Goal: Task Accomplishment & Management: Complete application form

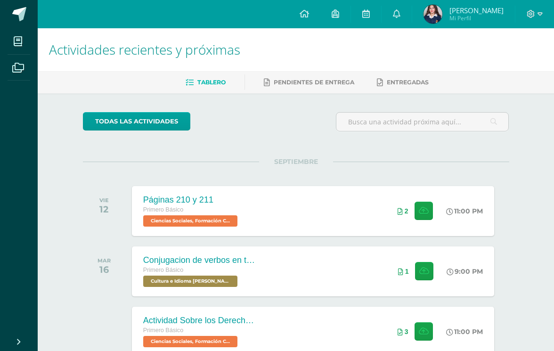
click at [420, 273] on icon at bounding box center [425, 271] width 10 height 8
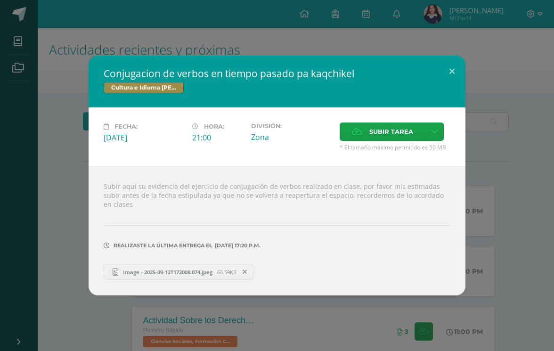
click at [209, 269] on span "Image - 2025-09-12T172008.074.jpeg" at bounding box center [167, 272] width 99 height 7
click at [460, 74] on button at bounding box center [452, 72] width 27 height 32
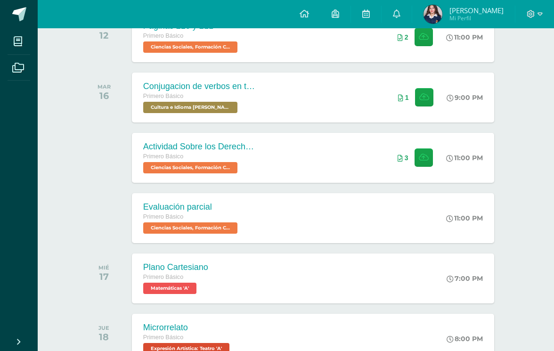
scroll to position [176, 0]
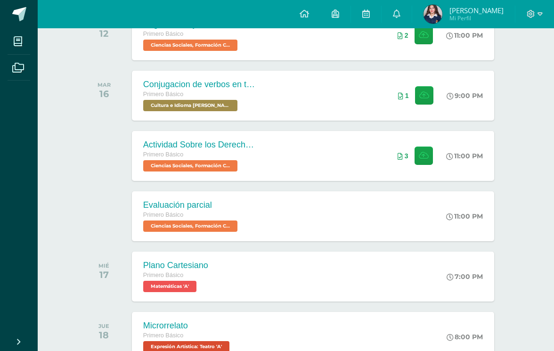
click at [418, 151] on button at bounding box center [424, 156] width 18 height 18
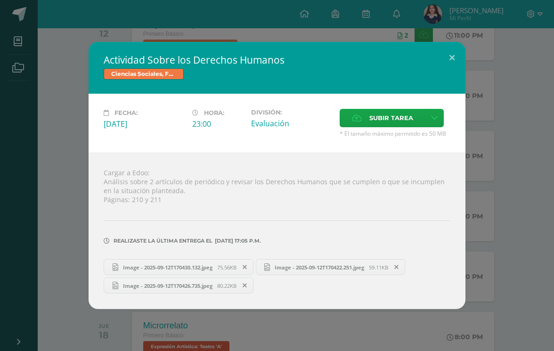
click at [392, 127] on span "Subir tarea" at bounding box center [392, 117] width 44 height 17
click at [0, 0] on input "Subir tarea" at bounding box center [0, 0] width 0 height 0
click at [180, 271] on span "Image - 2025-09-12T170430.132.jpeg" at bounding box center [167, 267] width 99 height 7
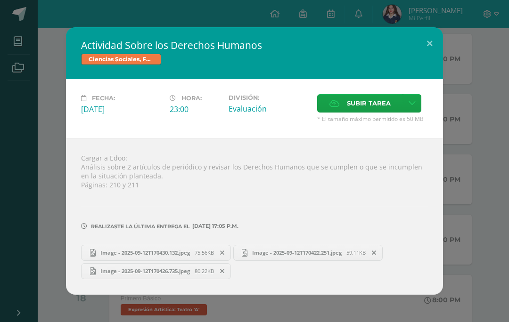
click at [297, 1] on div "Actividad Sobre los Derechos Humanos Ciencias Sociales, Formación Ciudadana e I…" at bounding box center [254, 161] width 509 height 322
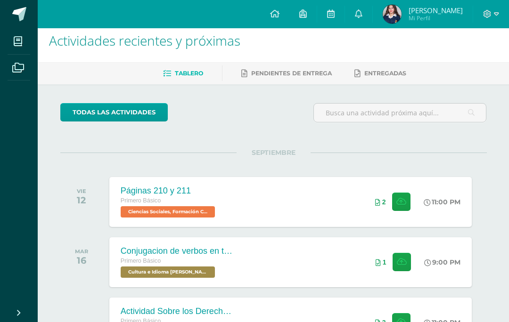
scroll to position [0, 0]
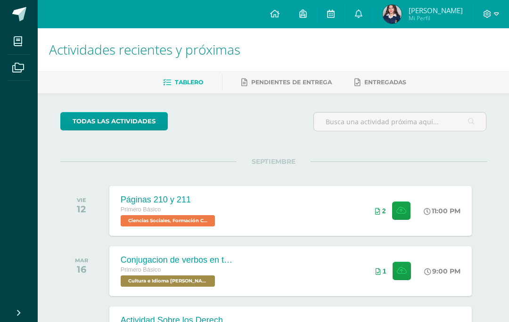
click at [498, 12] on icon at bounding box center [496, 14] width 5 height 8
click at [477, 67] on span "Cerrar sesión" at bounding box center [467, 64] width 42 height 9
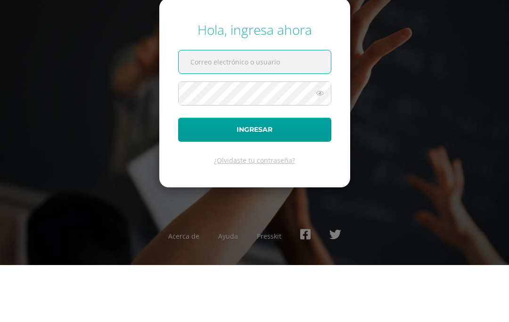
scroll to position [57, 0]
click at [288, 107] on input "text" at bounding box center [255, 118] width 152 height 23
type input "2019119"
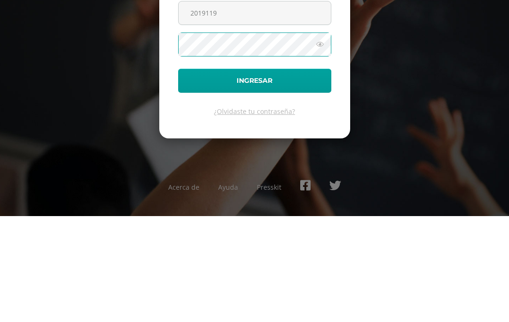
click at [288, 175] on button "Ingresar" at bounding box center [254, 187] width 153 height 24
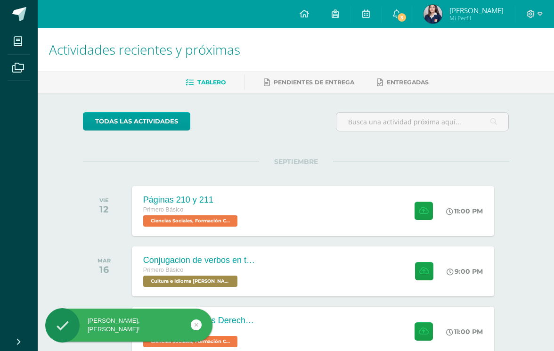
click at [404, 20] on span "3" at bounding box center [402, 17] width 10 height 10
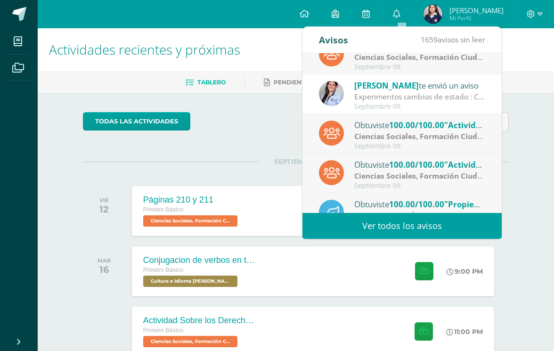
scroll to position [138, 0]
click at [461, 99] on div "Experimentos cambios de estado : Chicas! No olviden realizar los experimentos d…" at bounding box center [419, 96] width 131 height 11
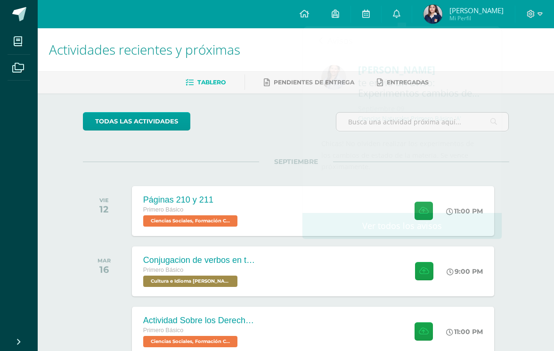
click at [528, 87] on ul "Tablero Pendientes de entrega Entregadas" at bounding box center [307, 82] width 517 height 16
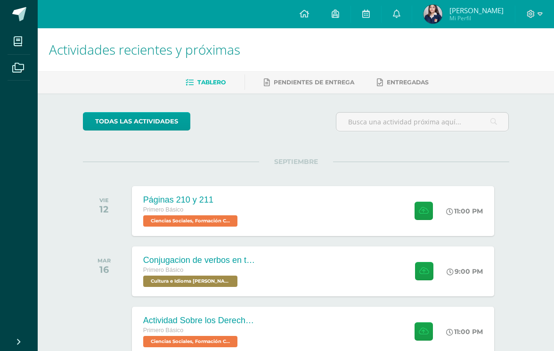
click at [415, 212] on button at bounding box center [424, 211] width 18 height 18
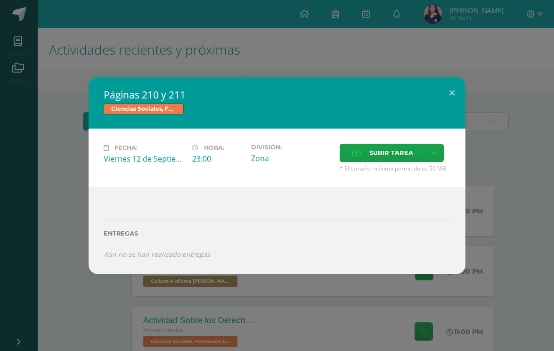
click at [390, 152] on span "Subir tarea" at bounding box center [392, 152] width 44 height 17
click at [0, 0] on input "Subir tarea" at bounding box center [0, 0] width 0 height 0
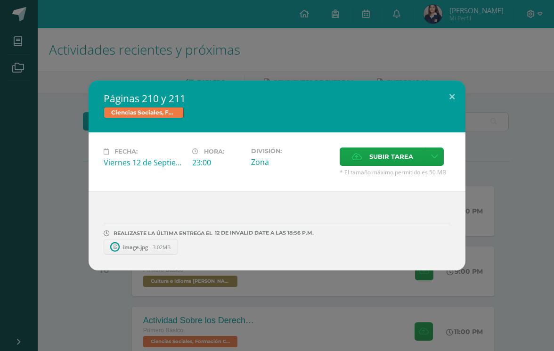
click at [455, 95] on button at bounding box center [452, 97] width 27 height 32
